Goal: Task Accomplishment & Management: Manage account settings

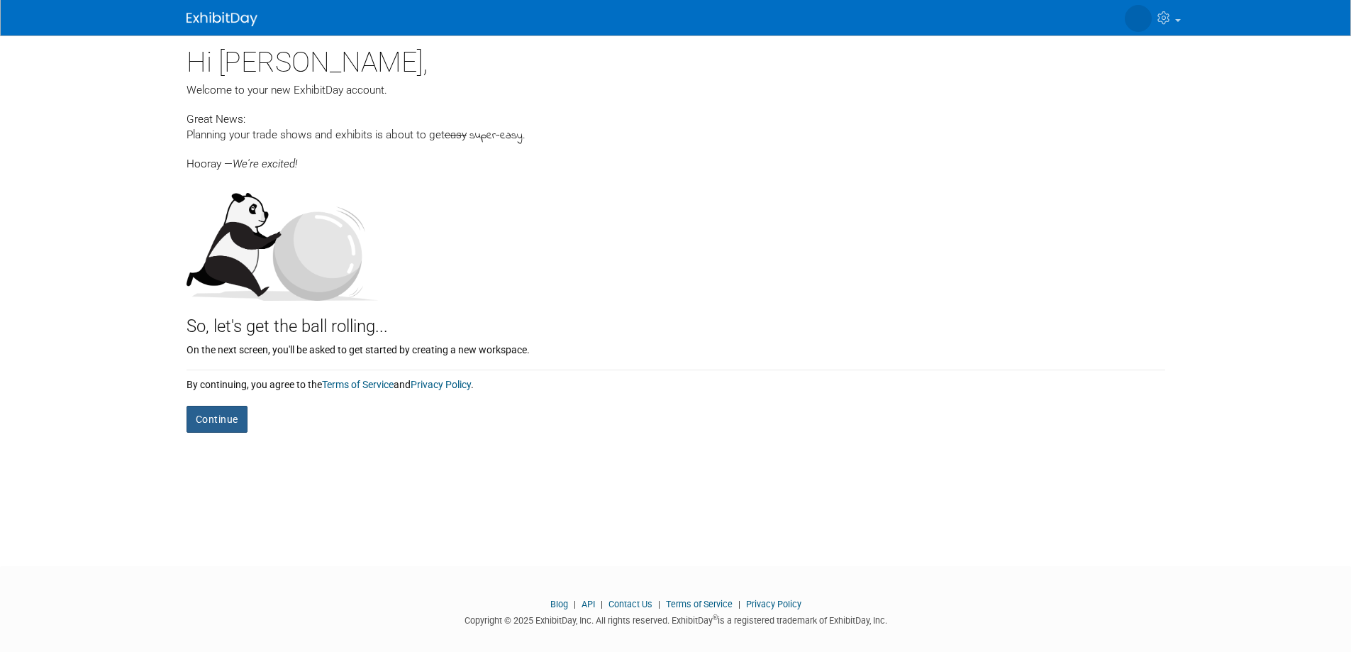
click at [203, 415] on button "Continue" at bounding box center [216, 419] width 61 height 27
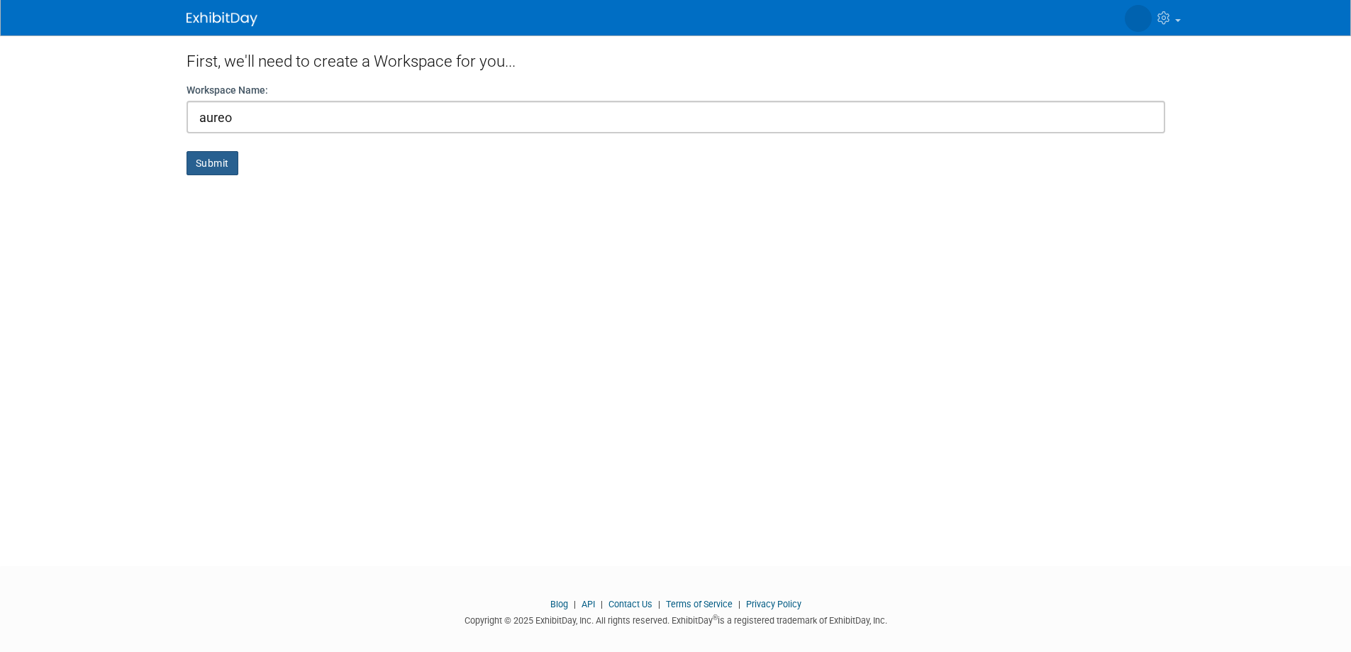
type input "aureo"
click at [213, 157] on button "Submit" at bounding box center [212, 163] width 52 height 24
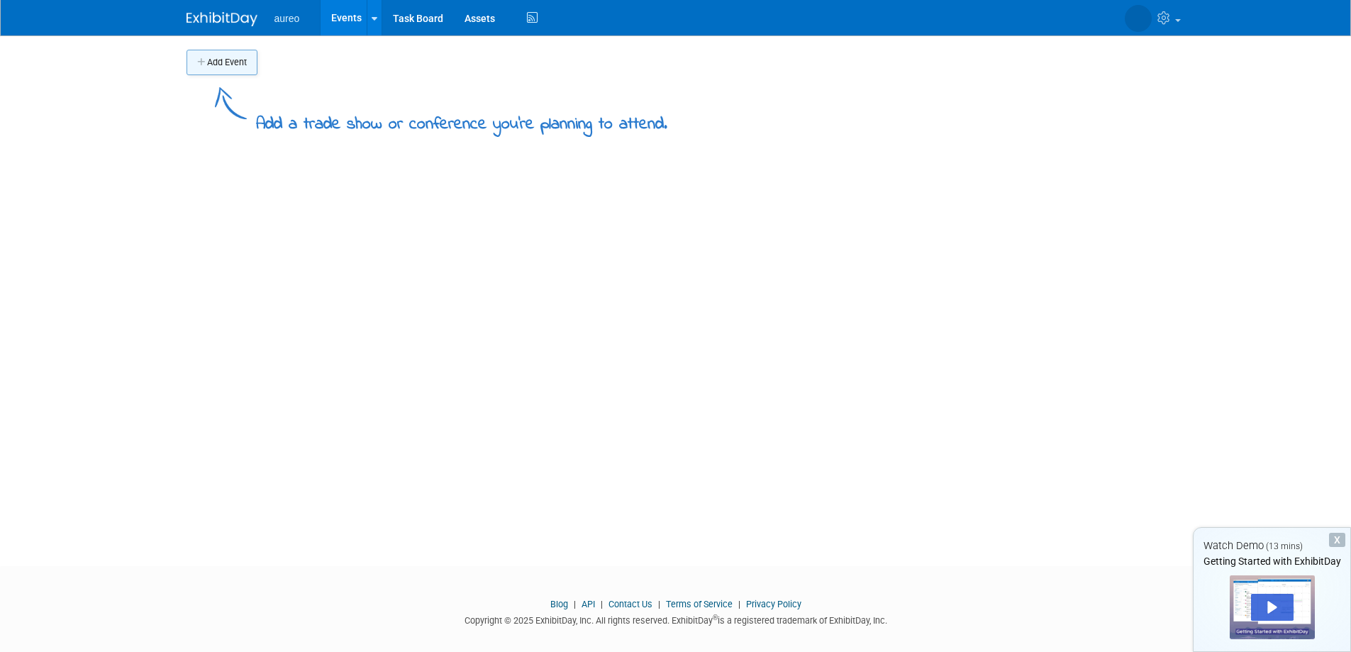
click at [235, 67] on button "Add Event" at bounding box center [221, 63] width 71 height 26
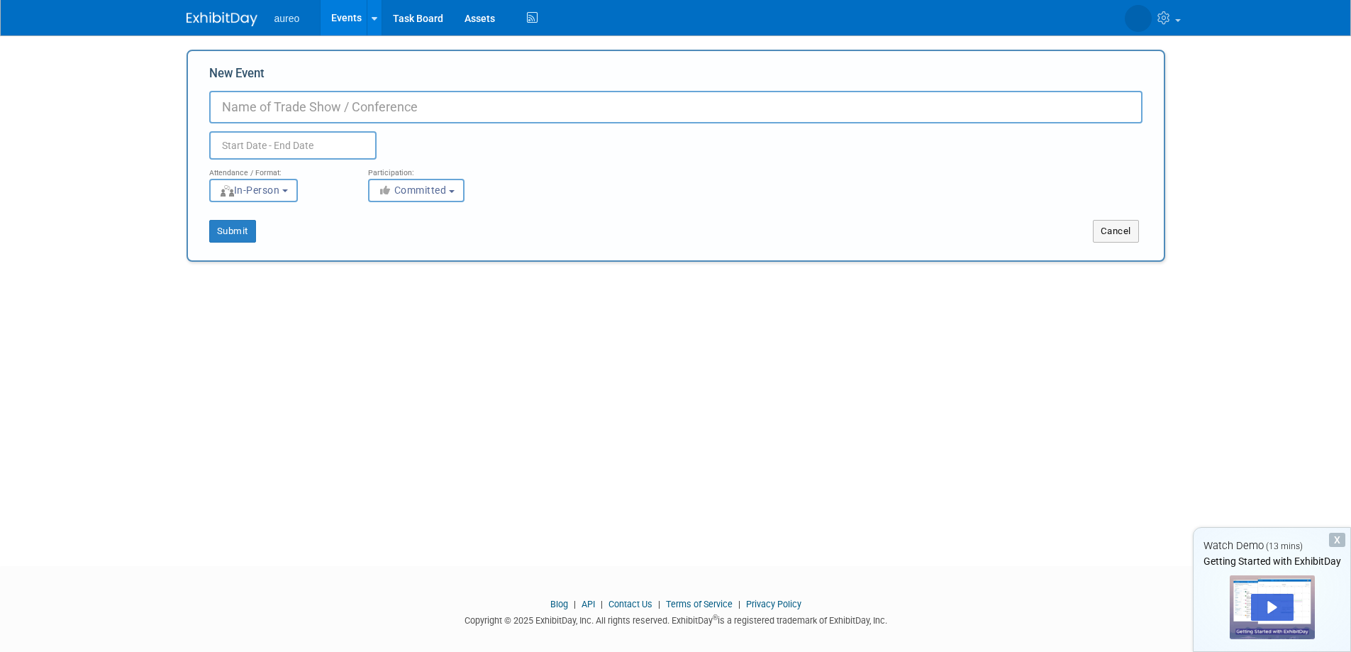
click at [247, 107] on input "New Event" at bounding box center [675, 107] width 933 height 33
type input "road"
click at [242, 230] on button "Submit" at bounding box center [232, 231] width 47 height 23
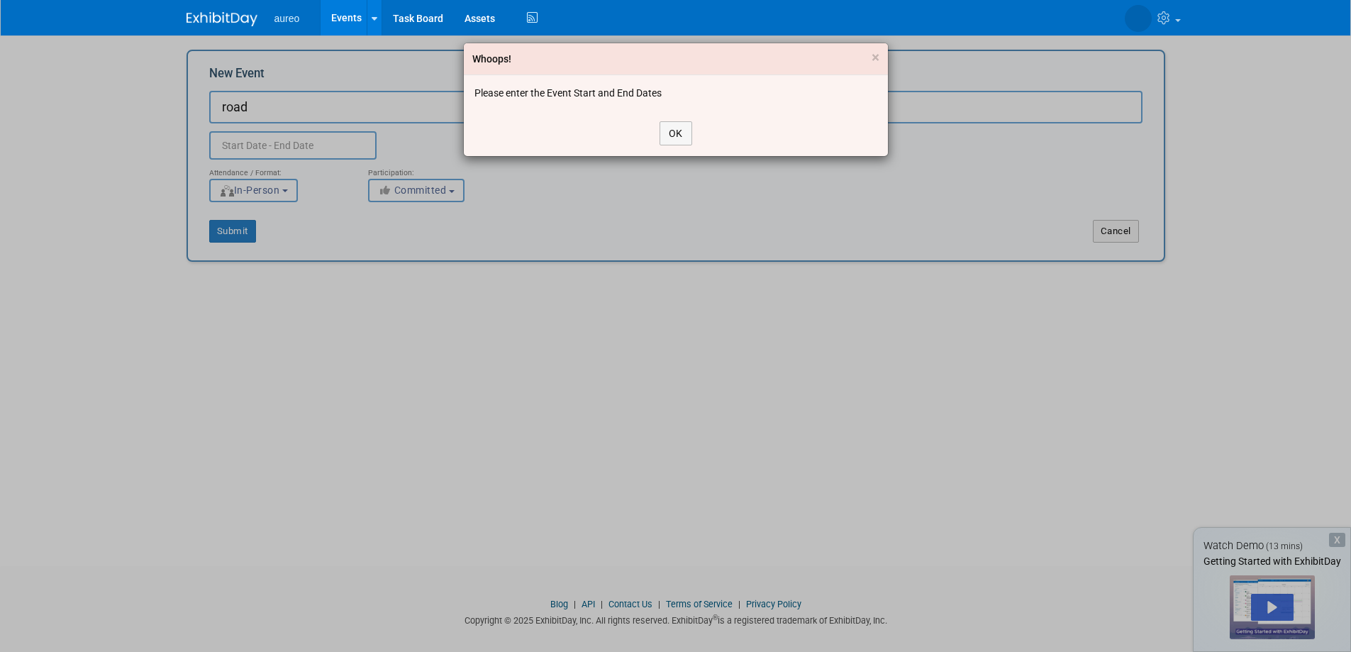
click at [694, 138] on div "OK" at bounding box center [676, 133] width 424 height 45
click at [679, 140] on button "OK" at bounding box center [675, 133] width 33 height 24
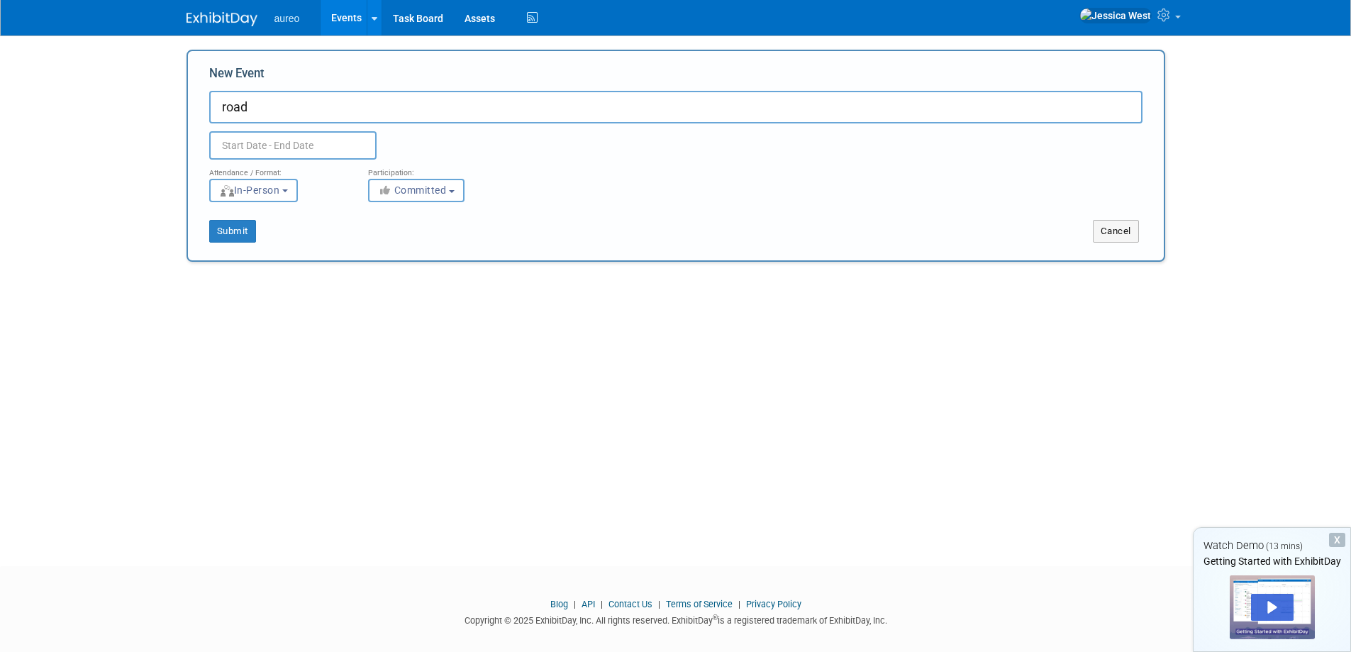
click at [329, 135] on input "text" at bounding box center [292, 145] width 167 height 28
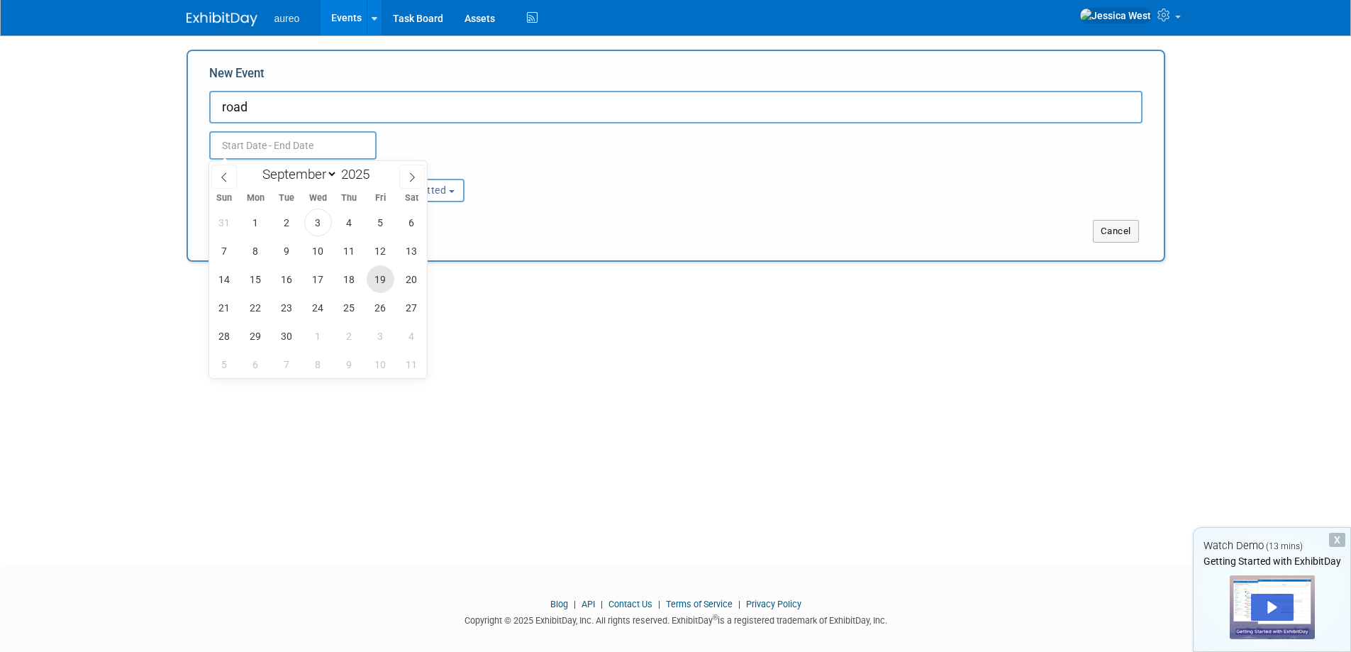
click at [381, 278] on span "19" at bounding box center [381, 279] width 28 height 28
click at [283, 332] on span "30" at bounding box center [287, 336] width 28 height 28
type input "Sep 19, 2025 to Sep 30, 2025"
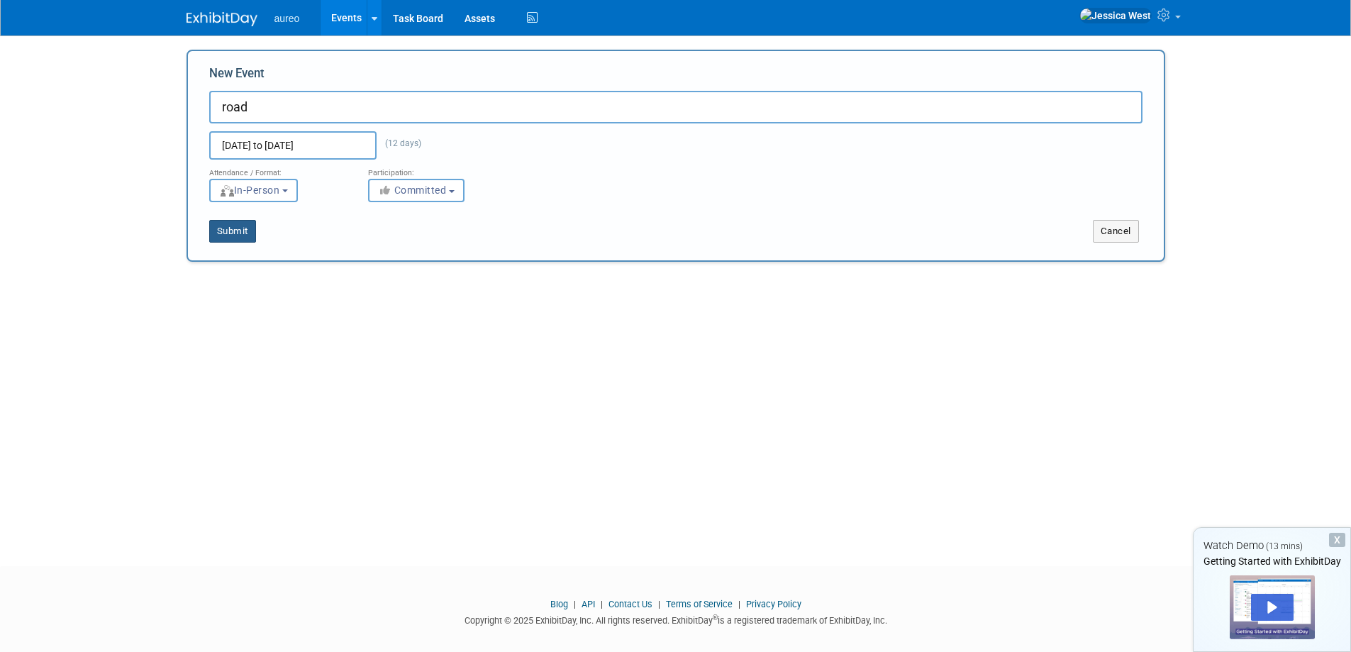
click at [244, 228] on button "Submit" at bounding box center [232, 231] width 47 height 23
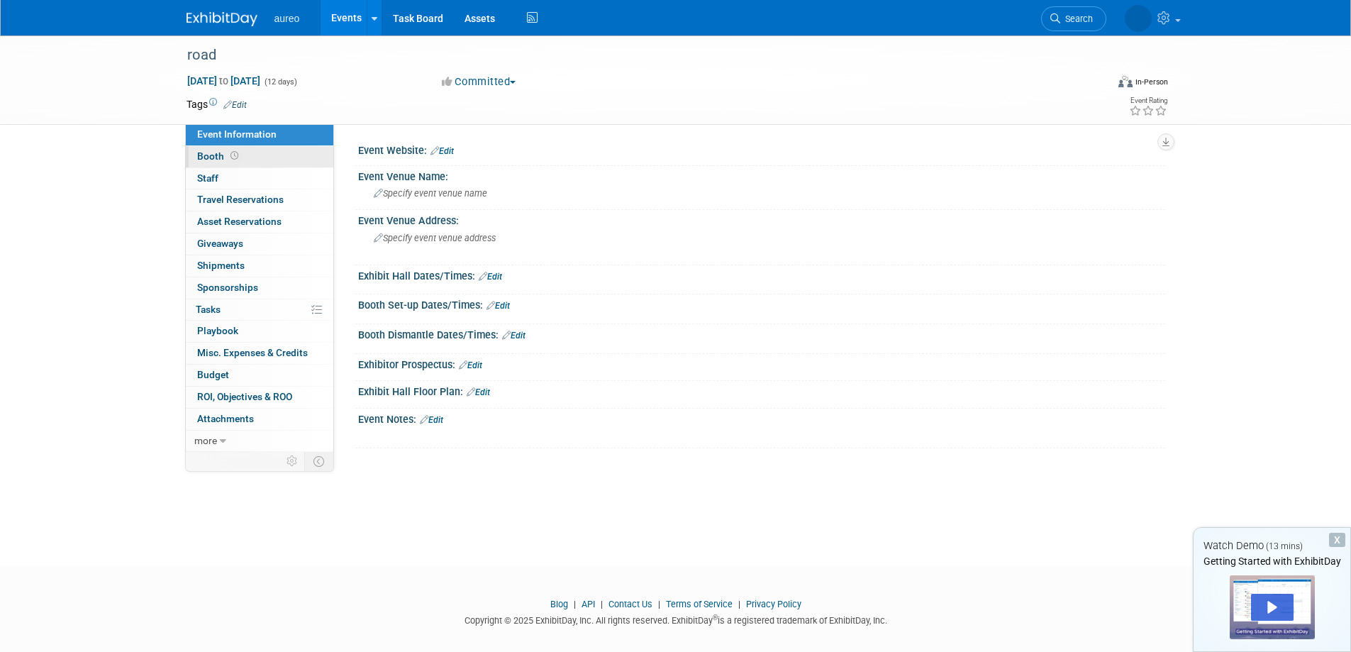
click at [228, 157] on span at bounding box center [234, 155] width 13 height 11
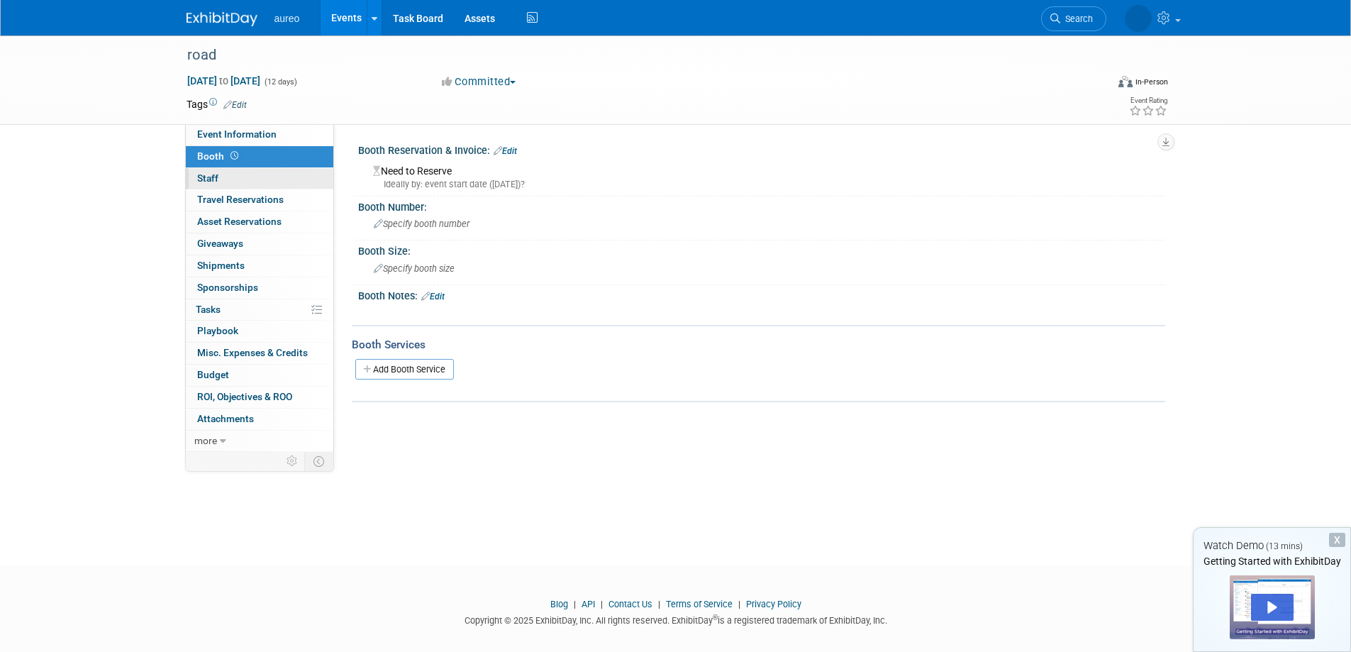
click at [216, 172] on span "Staff 0" at bounding box center [207, 177] width 21 height 11
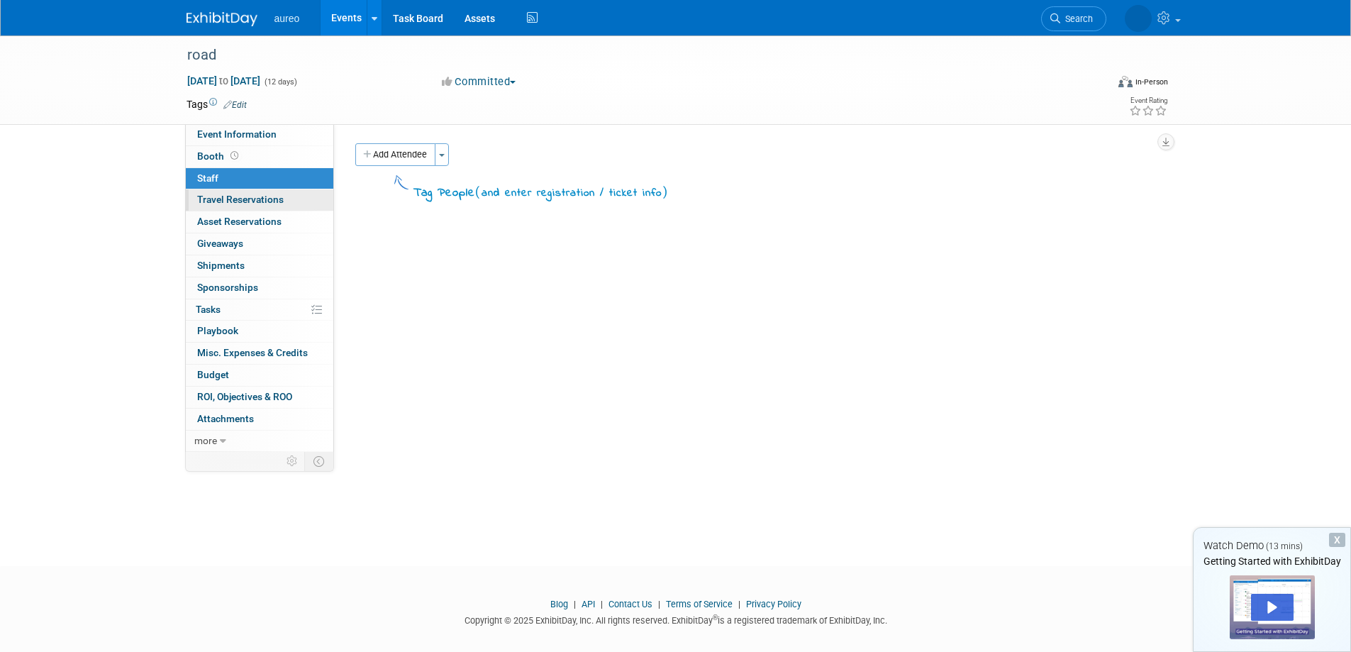
click at [207, 207] on link "0 Travel Reservations 0" at bounding box center [259, 199] width 147 height 21
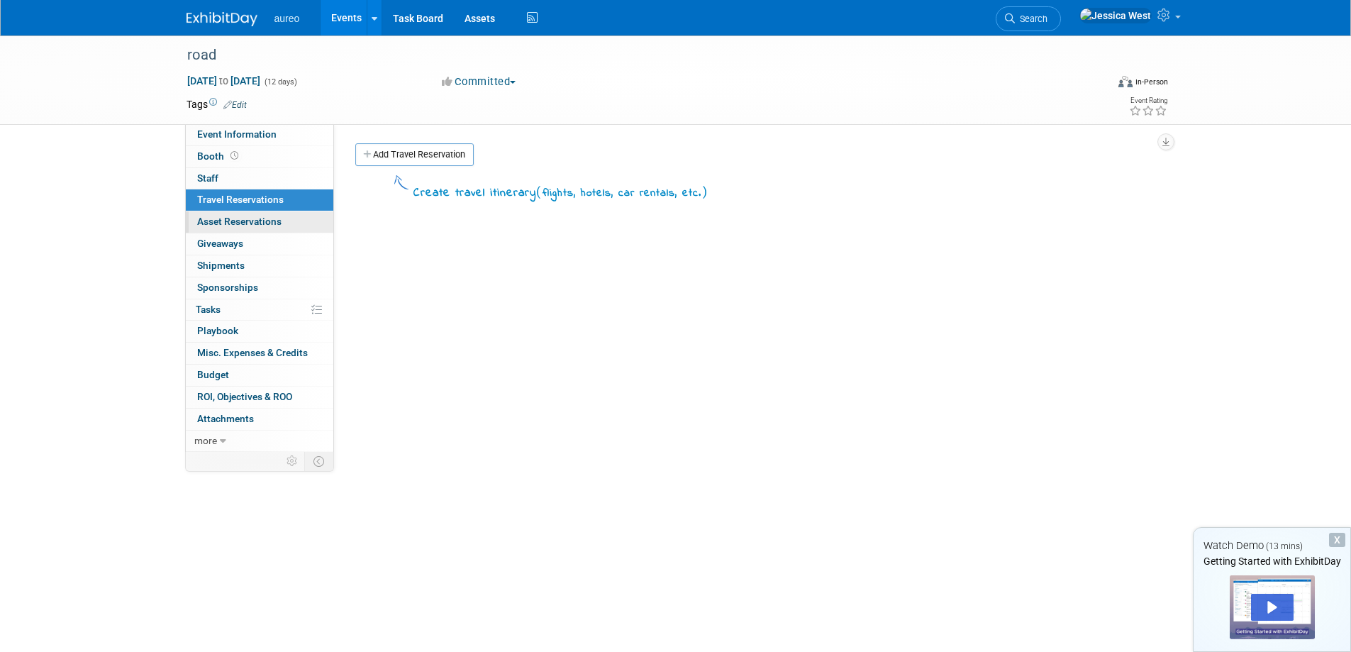
click at [208, 227] on span "Asset Reservations 0" at bounding box center [239, 221] width 84 height 11
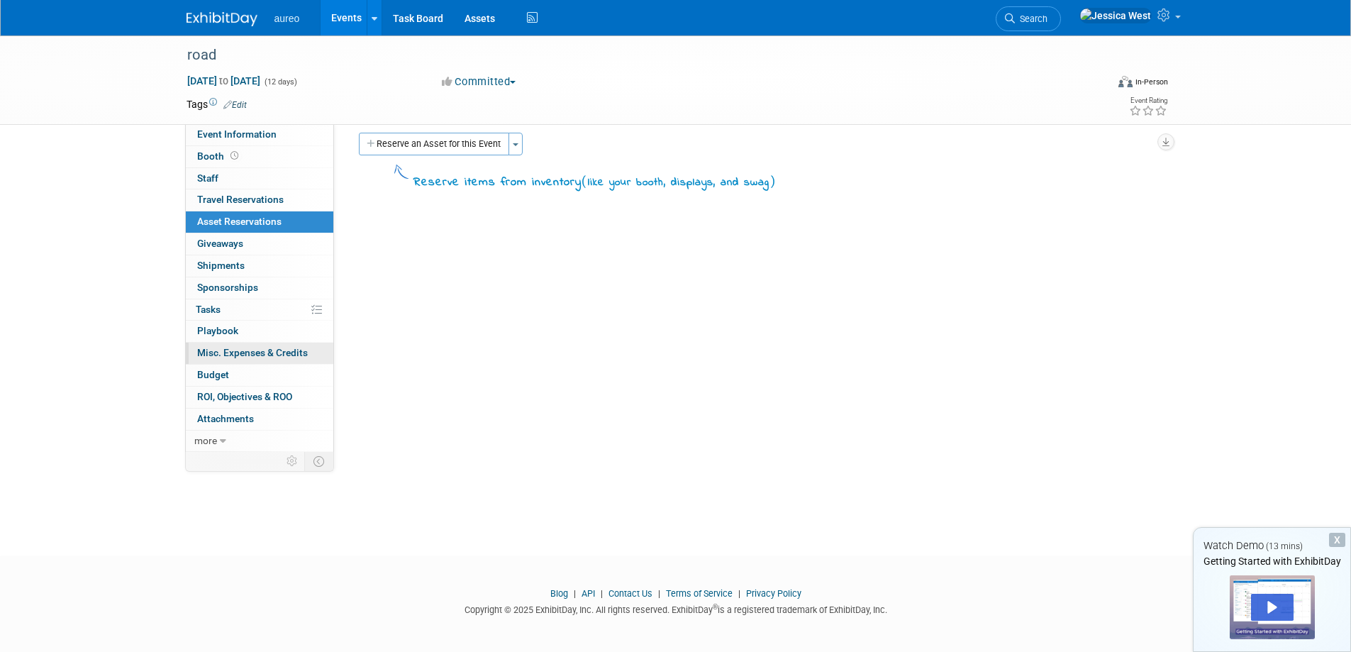
scroll to position [13, 0]
click at [373, 25] on link at bounding box center [374, 17] width 15 height 35
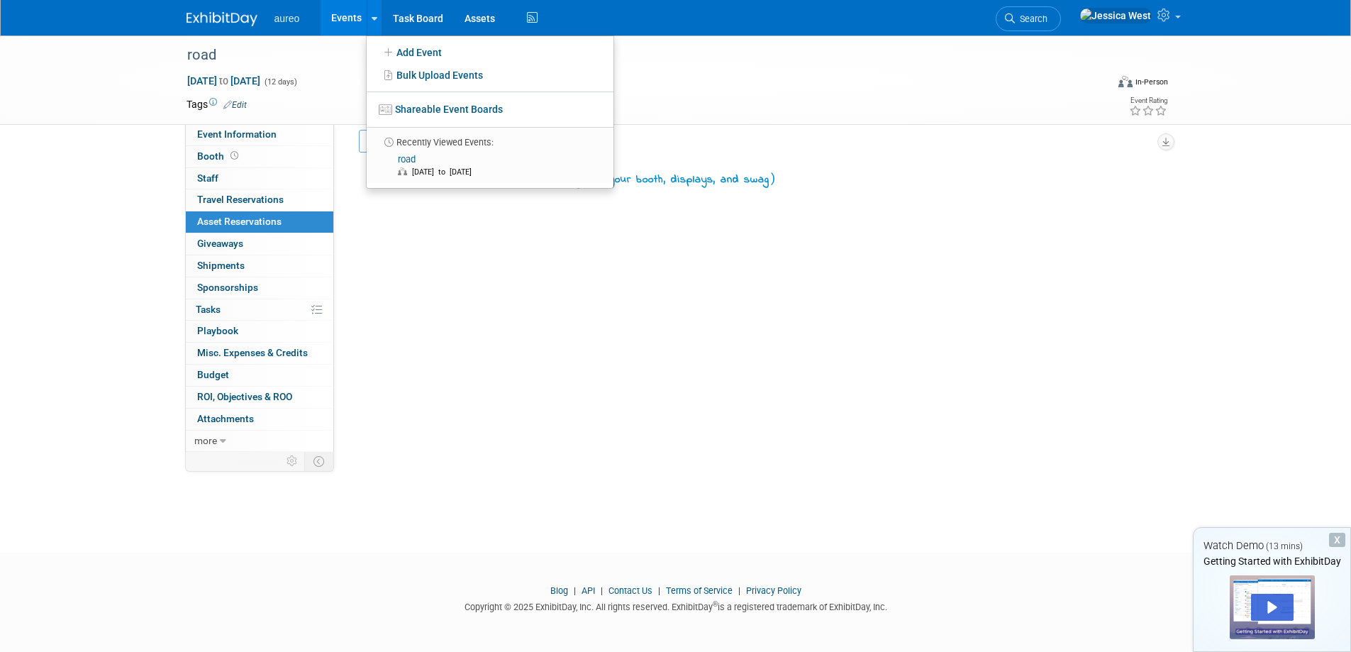
click at [298, 18] on span "aureo" at bounding box center [287, 18] width 26 height 11
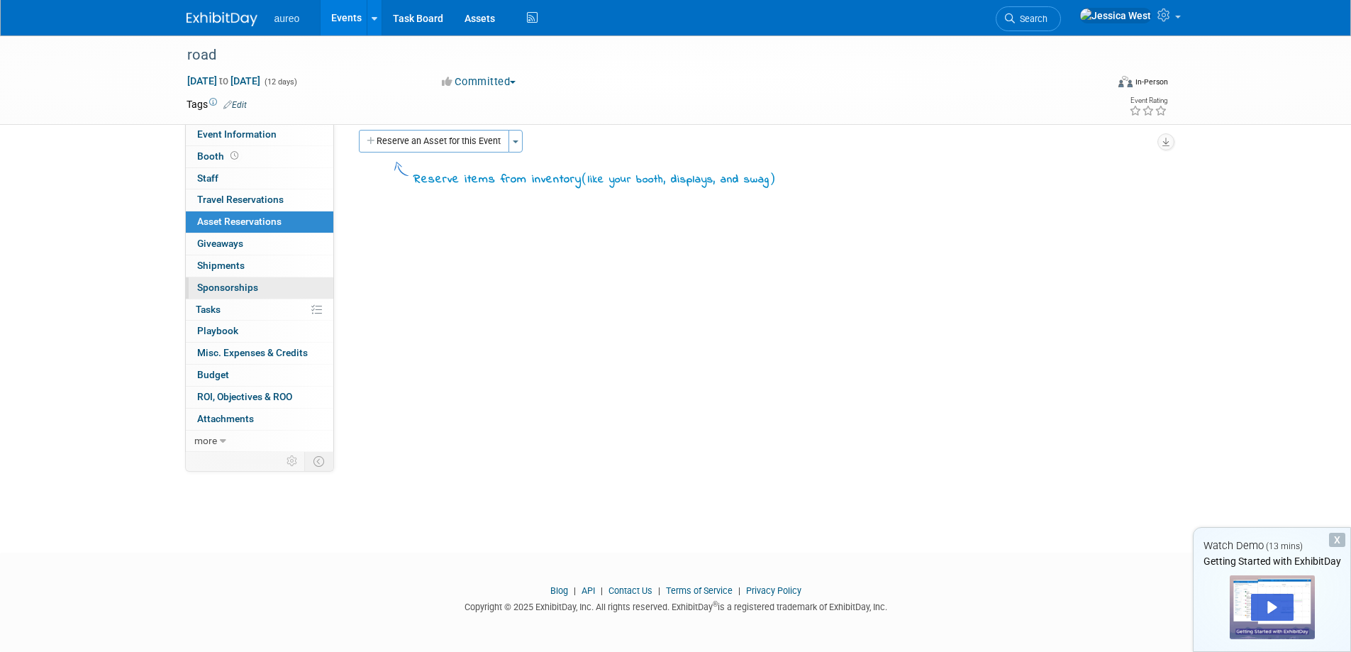
click at [311, 292] on link "0 Sponsorships 0" at bounding box center [259, 287] width 147 height 21
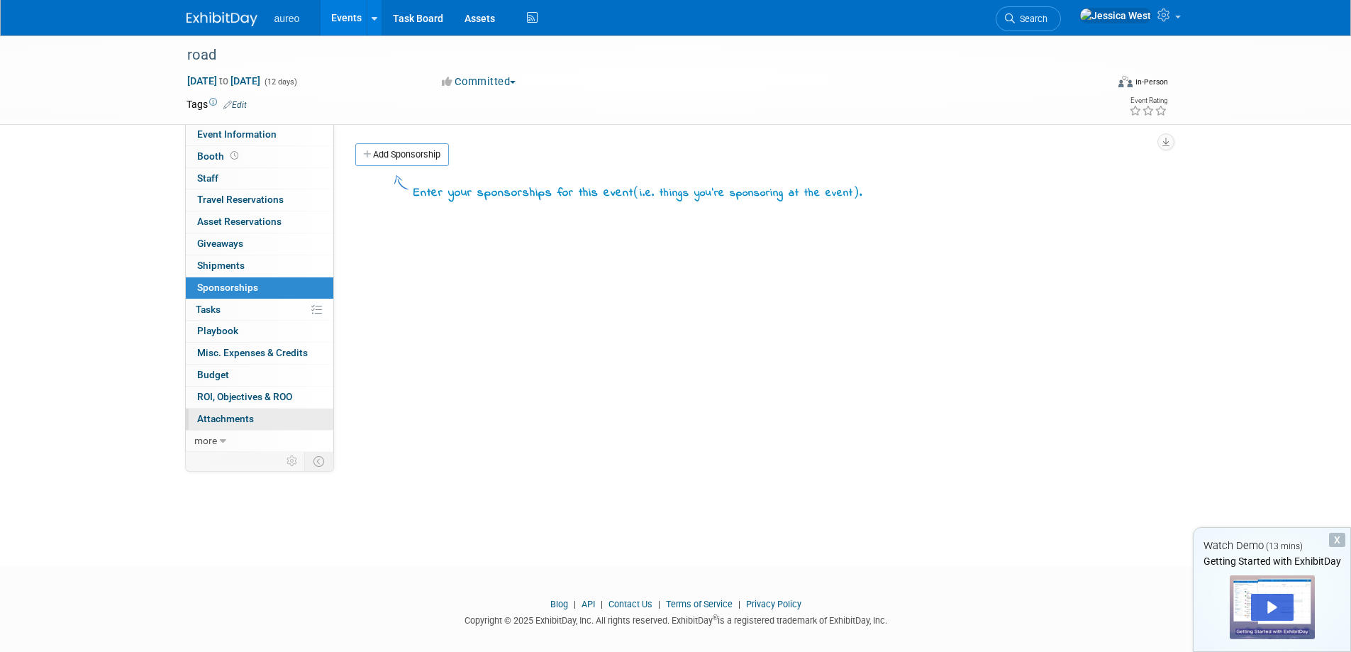
click at [259, 417] on link "0 Attachments 0" at bounding box center [259, 418] width 147 height 21
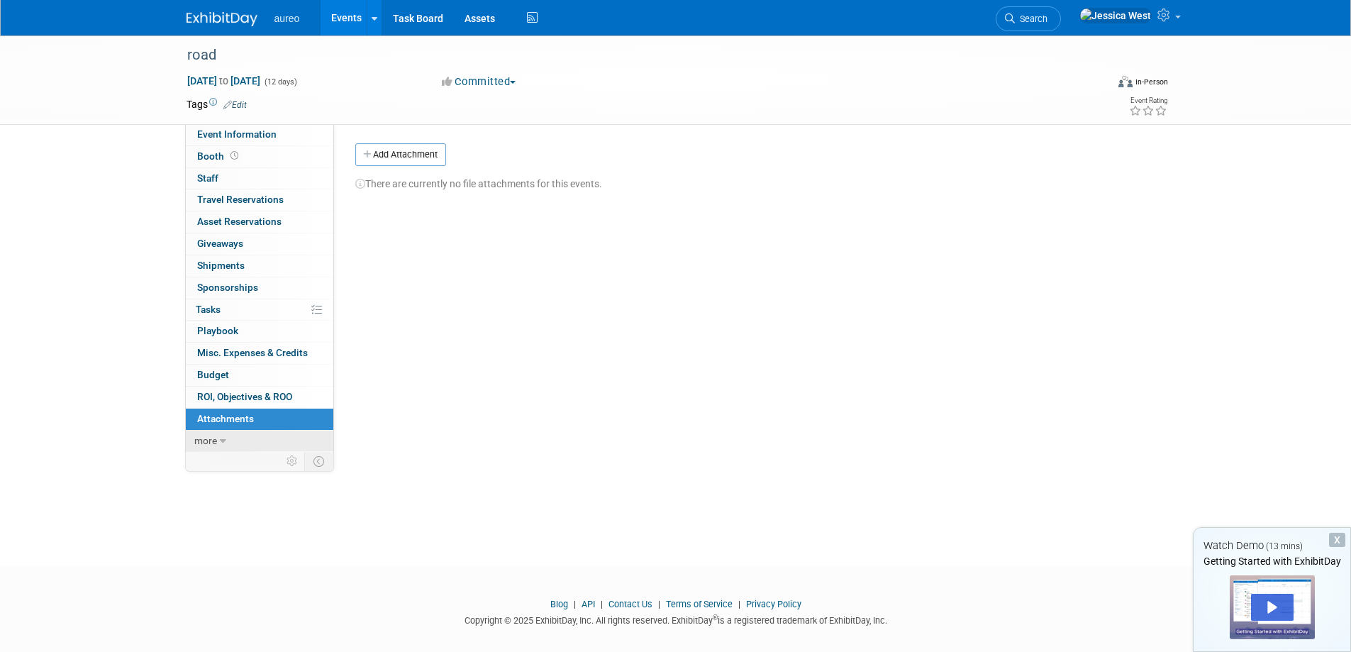
click at [216, 447] on link "more" at bounding box center [259, 440] width 147 height 21
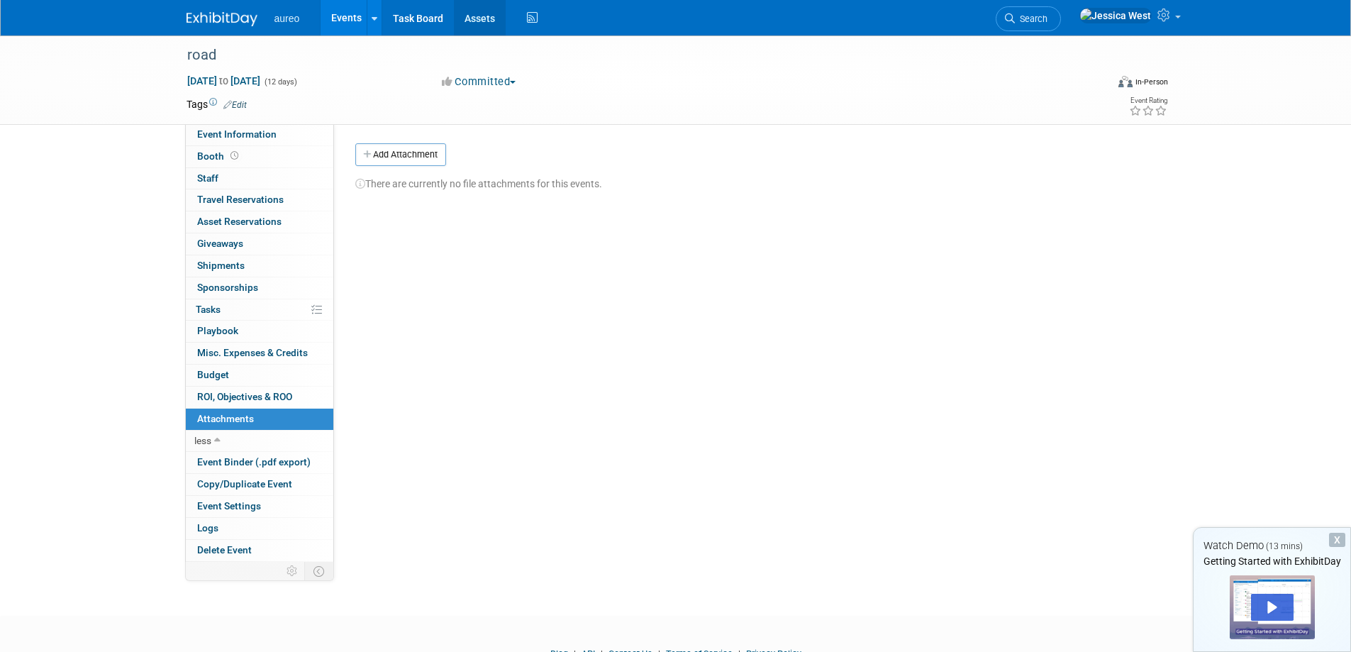
click at [478, 19] on link "Assets" at bounding box center [480, 17] width 52 height 35
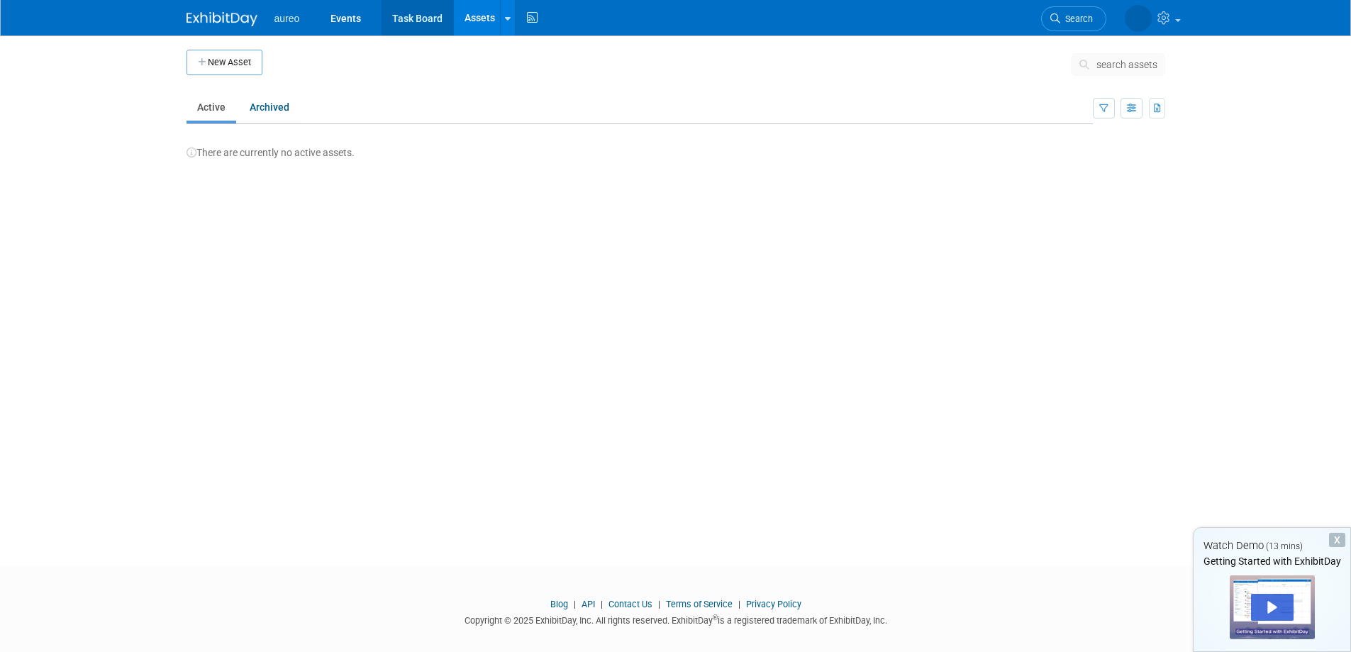
click at [451, 18] on link "Task Board" at bounding box center [417, 17] width 72 height 35
